Goal: Task Accomplishment & Management: Manage account settings

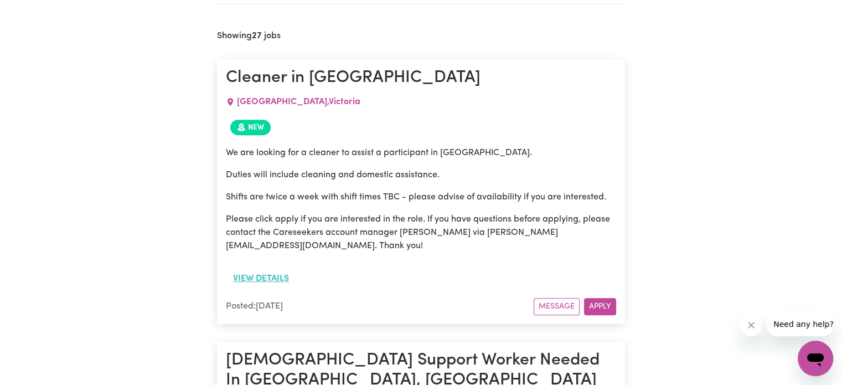
click at [244, 278] on button "View details" at bounding box center [261, 278] width 70 height 21
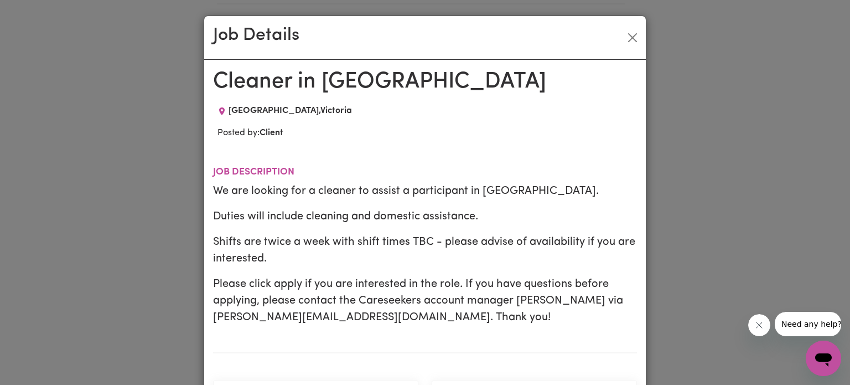
click at [141, 273] on div "Job Details Cleaner in [GEOGRAPHIC_DATA] [GEOGRAPHIC_DATA] , [GEOGRAPHIC_DATA] …" at bounding box center [425, 192] width 850 height 385
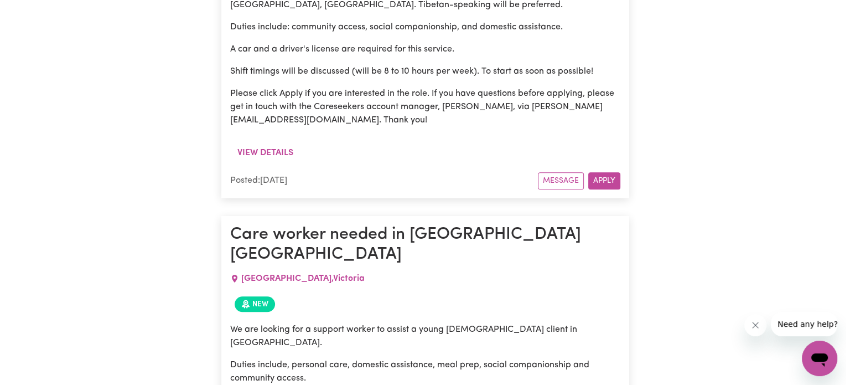
scroll to position [969, 0]
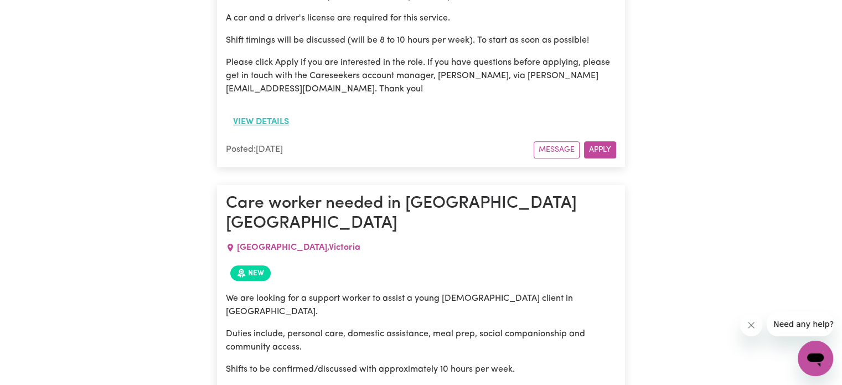
click at [267, 111] on button "View details" at bounding box center [261, 121] width 70 height 21
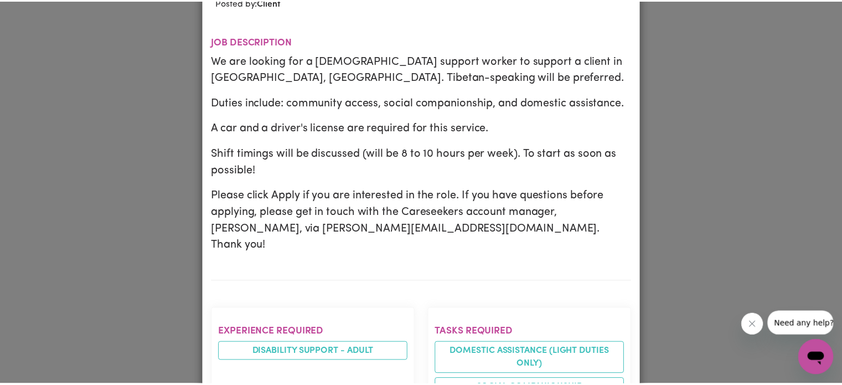
scroll to position [0, 0]
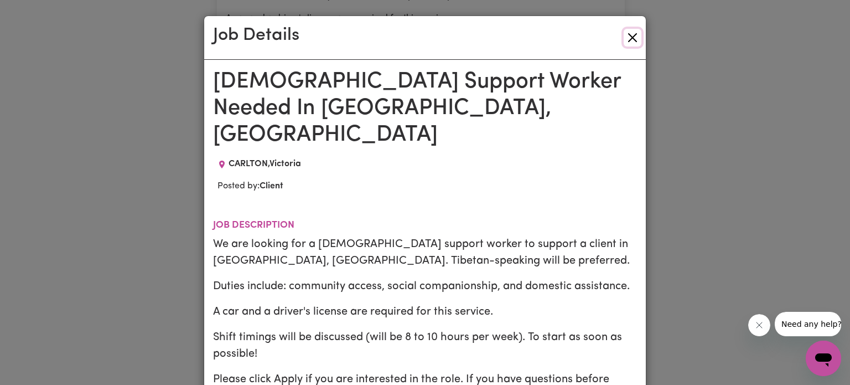
click at [625, 42] on button "Close" at bounding box center [633, 38] width 18 height 18
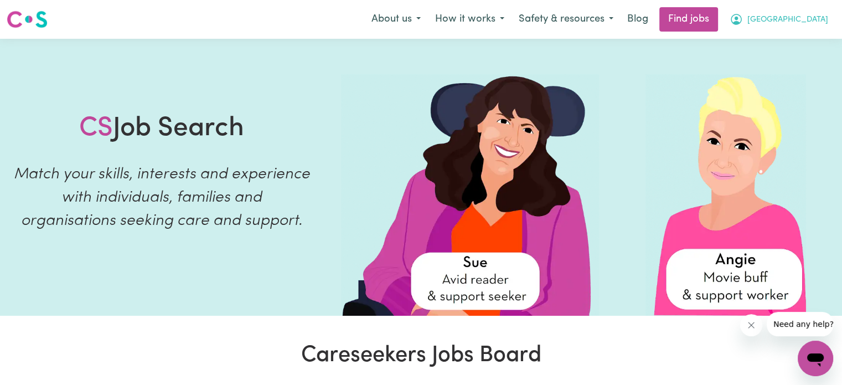
click at [795, 19] on span "[GEOGRAPHIC_DATA]" at bounding box center [787, 20] width 81 height 12
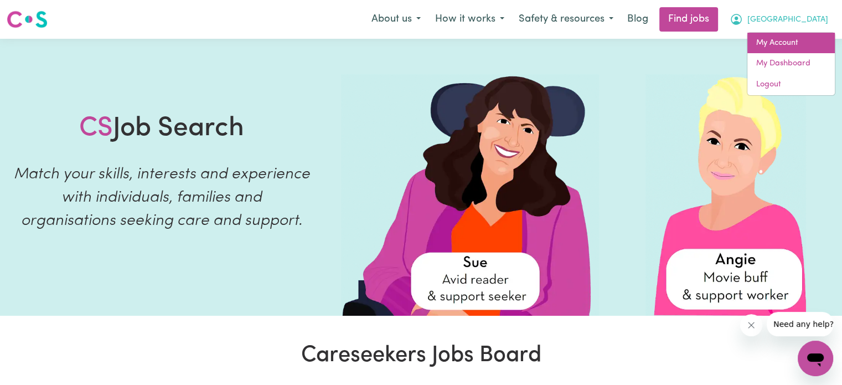
click at [781, 37] on link "My Account" at bounding box center [790, 43] width 87 height 21
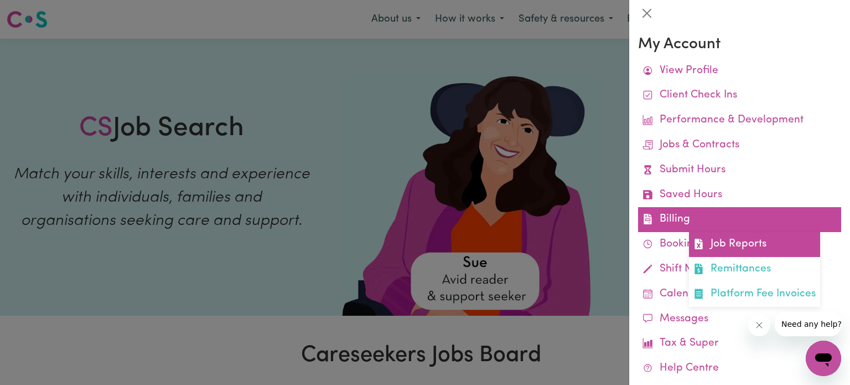
click at [711, 249] on link "Job Reports" at bounding box center [754, 244] width 131 height 25
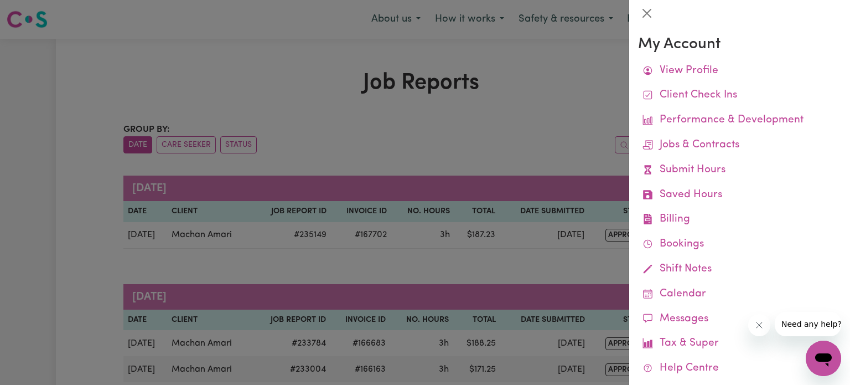
click at [503, 154] on div at bounding box center [425, 192] width 850 height 385
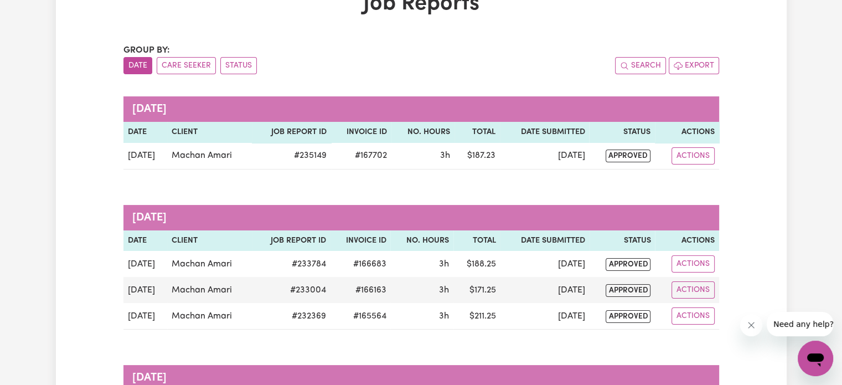
scroll to position [80, 0]
